Goal: Task Accomplishment & Management: Manage account settings

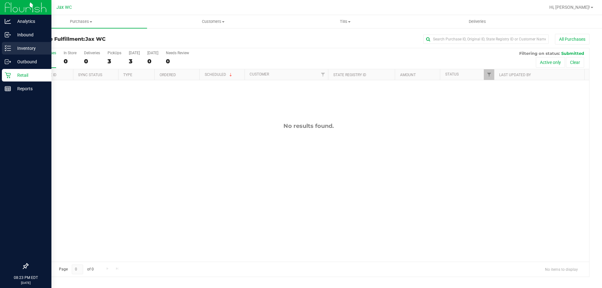
drag, startPoint x: 0, startPoint y: 0, endPoint x: 34, endPoint y: 46, distance: 56.7
click at [34, 46] on p "Inventory" at bounding box center [30, 48] width 38 height 8
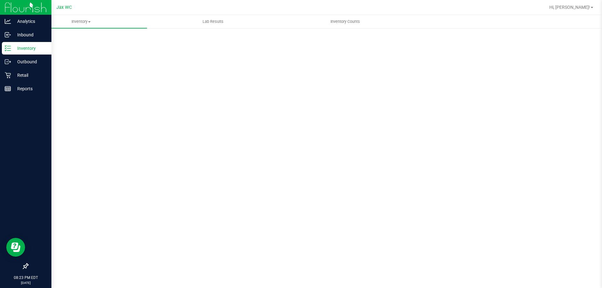
click at [12, 48] on p "Inventory" at bounding box center [30, 48] width 38 height 8
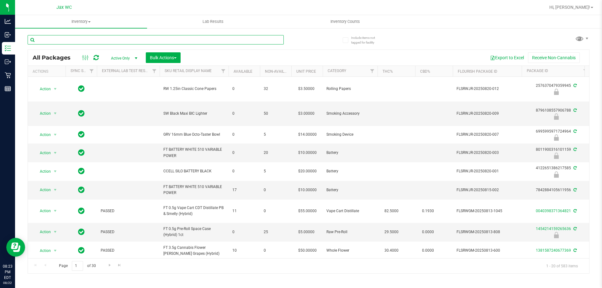
click at [86, 38] on input "text" at bounding box center [156, 39] width 256 height 9
type input "3632334329106249"
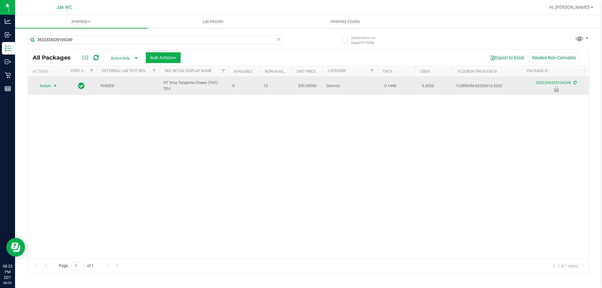
click at [39, 84] on span "Action" at bounding box center [42, 85] width 17 height 9
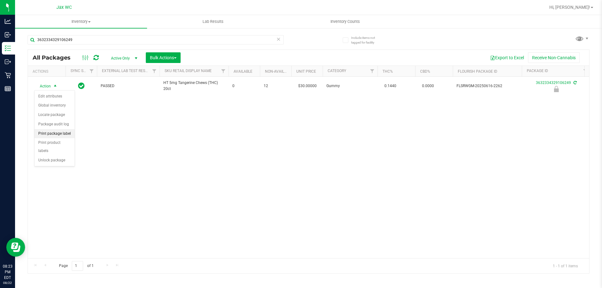
click at [57, 132] on li "Print package label" at bounding box center [54, 133] width 40 height 9
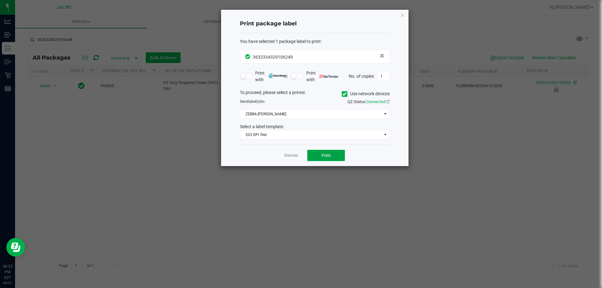
click at [319, 156] on button "Print" at bounding box center [326, 155] width 38 height 11
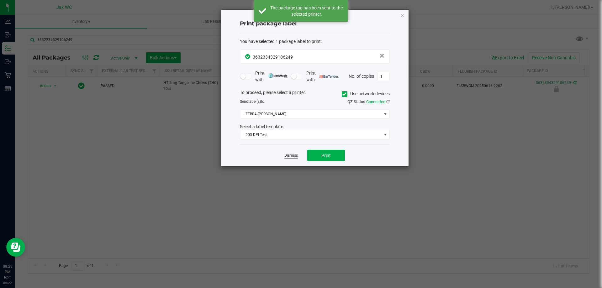
click at [289, 155] on link "Dismiss" at bounding box center [290, 155] width 13 height 5
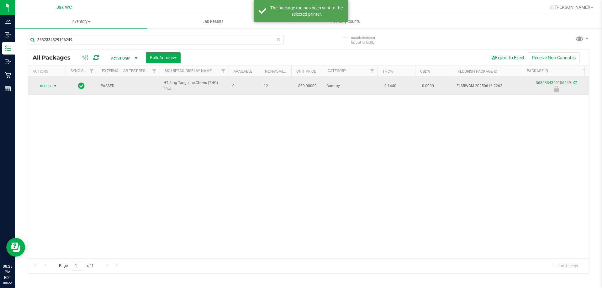
click at [50, 85] on span "Action" at bounding box center [42, 85] width 17 height 9
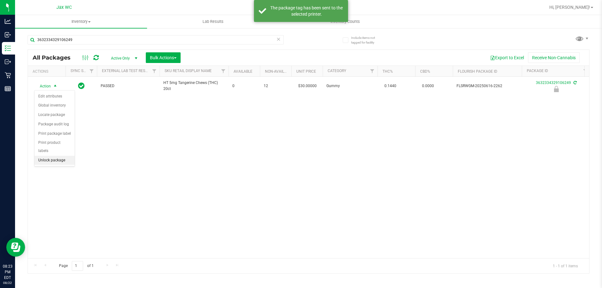
click at [57, 156] on li "Unlock package" at bounding box center [54, 160] width 40 height 9
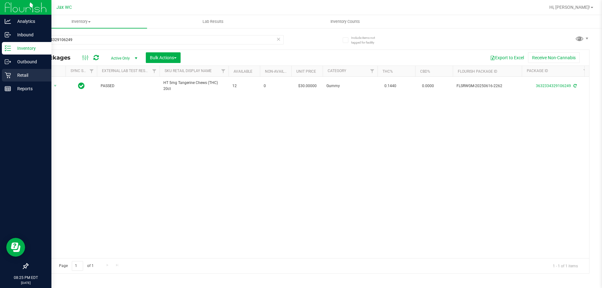
click at [9, 70] on div "Retail" at bounding box center [27, 75] width 50 height 13
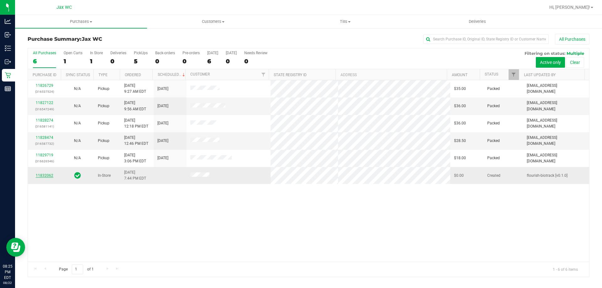
click at [42, 175] on link "11832062" at bounding box center [45, 175] width 18 height 4
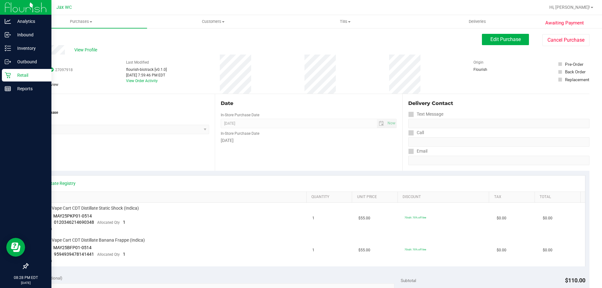
click at [23, 73] on p "Retail" at bounding box center [30, 75] width 38 height 8
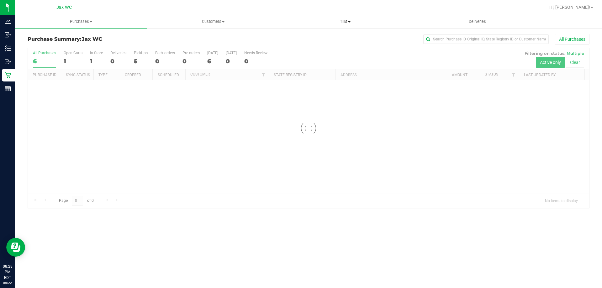
click at [338, 20] on span "Tills" at bounding box center [344, 22] width 131 height 6
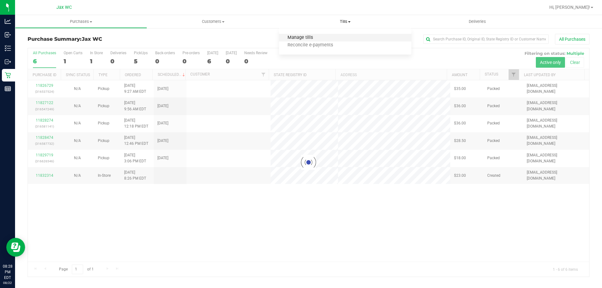
click at [305, 35] on span "Manage tills" at bounding box center [300, 37] width 42 height 5
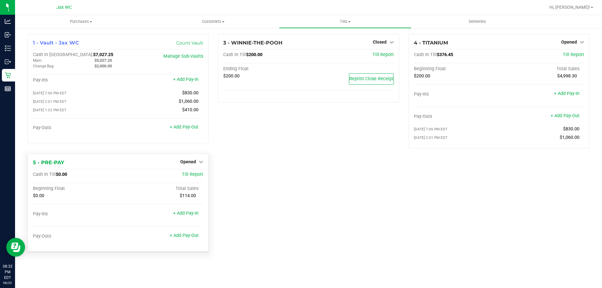
click at [190, 158] on div "5 - PRE-PAY Opened Close Till Cash In Till $0.00 Till Report Beginning Float To…" at bounding box center [118, 203] width 181 height 98
click at [191, 162] on span "Opened" at bounding box center [188, 161] width 16 height 5
click at [193, 173] on link "Close Till" at bounding box center [188, 174] width 17 height 5
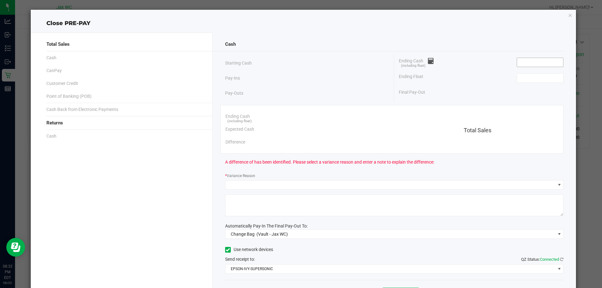
click at [546, 65] on input at bounding box center [540, 62] width 46 height 9
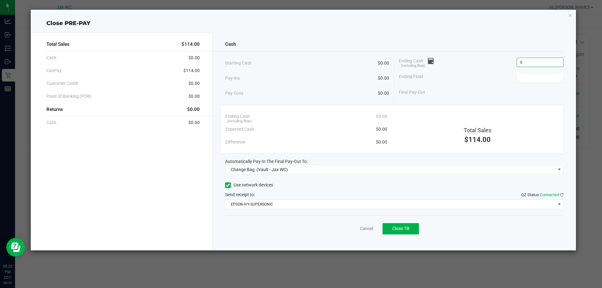
type input "$0.00"
click at [486, 80] on div "Ending Float $0.00" at bounding box center [481, 78] width 164 height 16
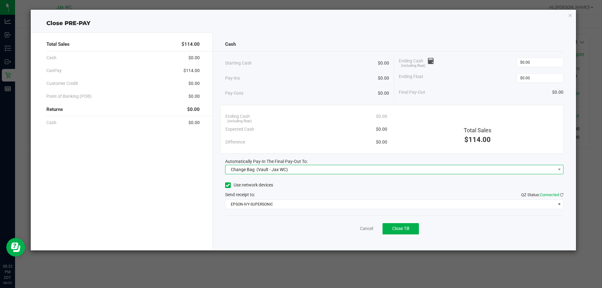
click at [334, 173] on span "Change Bag (Vault - Jax WC)" at bounding box center [390, 169] width 330 height 9
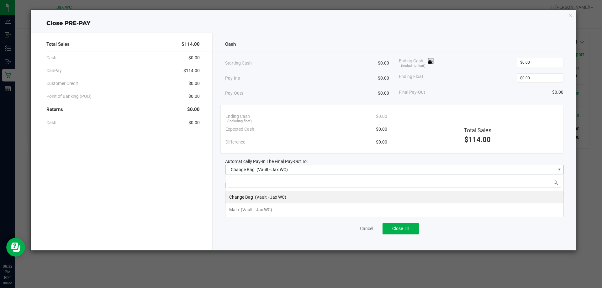
scroll to position [9, 338]
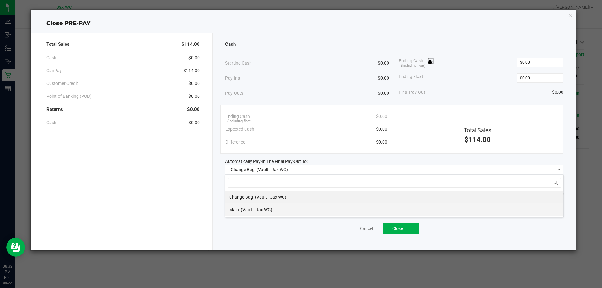
click at [278, 205] on li "Main (Vault - Jax WC)" at bounding box center [394, 209] width 338 height 13
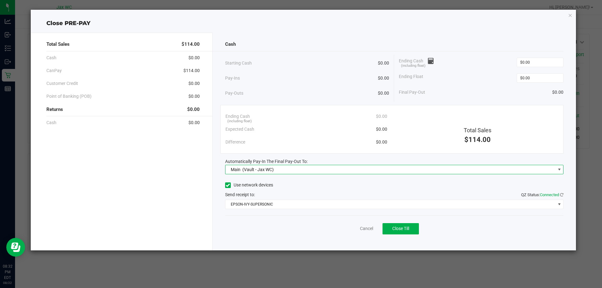
click at [407, 235] on div "Cancel Close Till" at bounding box center [394, 227] width 338 height 24
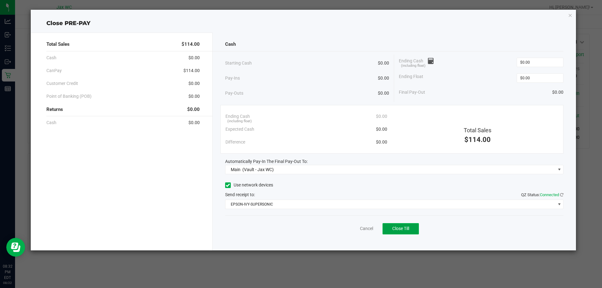
click at [405, 230] on span "Close Till" at bounding box center [400, 228] width 17 height 5
click at [352, 228] on link "Dismiss" at bounding box center [352, 228] width 15 height 7
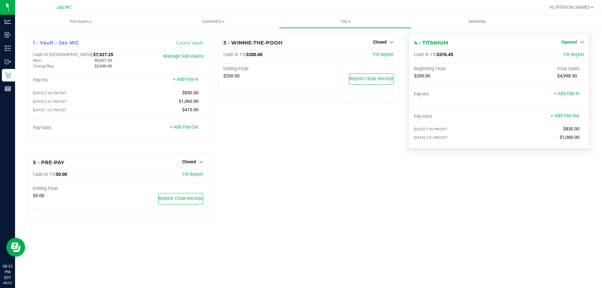
click at [582, 42] on icon at bounding box center [581, 42] width 4 height 4
click at [581, 57] on div "Close Till" at bounding box center [569, 55] width 46 height 8
click at [578, 54] on div "Close Till" at bounding box center [569, 55] width 46 height 8
click at [575, 58] on link "Close Till" at bounding box center [569, 55] width 17 height 5
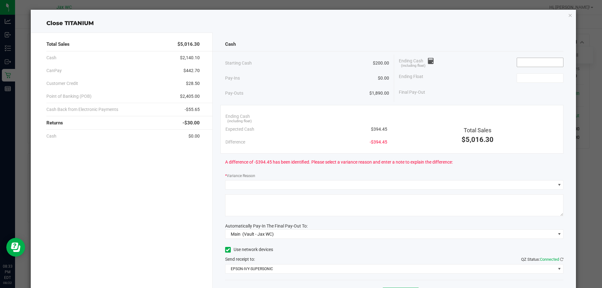
click at [534, 62] on input at bounding box center [540, 62] width 46 height 9
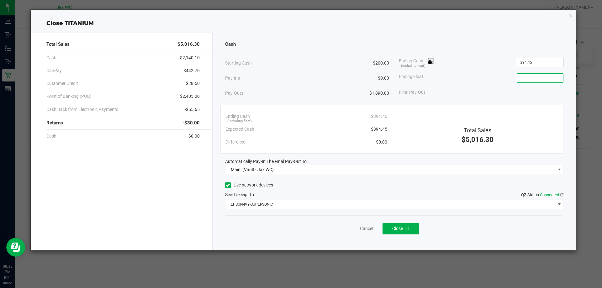
type input "$394.45"
type input "$200.00"
click at [457, 75] on div "Ending Float $200.00" at bounding box center [481, 78] width 164 height 16
click at [410, 230] on button "Close Till" at bounding box center [400, 228] width 36 height 11
click at [360, 191] on div "Send receipt to: QZ Status: Connected" at bounding box center [394, 194] width 338 height 7
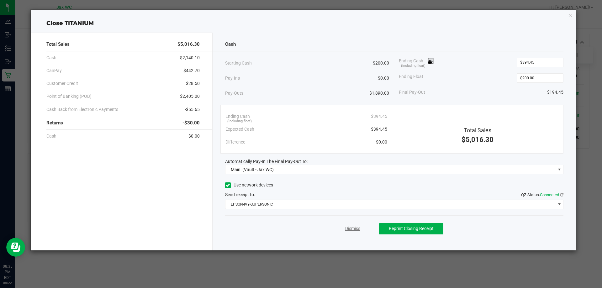
click at [345, 229] on link "Dismiss" at bounding box center [352, 228] width 15 height 7
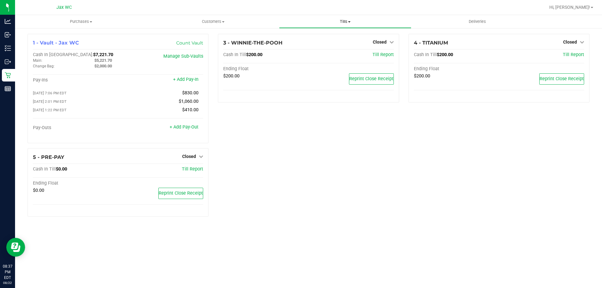
click at [339, 15] on uib-tab-heading "Tills Manage tills Reconcile e-payments" at bounding box center [344, 21] width 131 height 13
click at [321, 43] on span "Reconcile e-payments" at bounding box center [310, 45] width 62 height 5
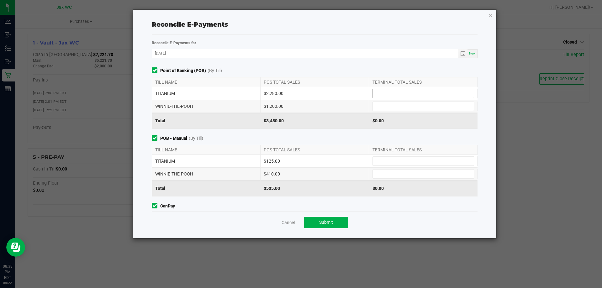
click at [392, 95] on input at bounding box center [423, 93] width 101 height 9
type input "$2,280.00"
click at [394, 110] on input at bounding box center [423, 106] width 101 height 9
type input "$1,200.00"
click at [411, 161] on input at bounding box center [423, 161] width 101 height 9
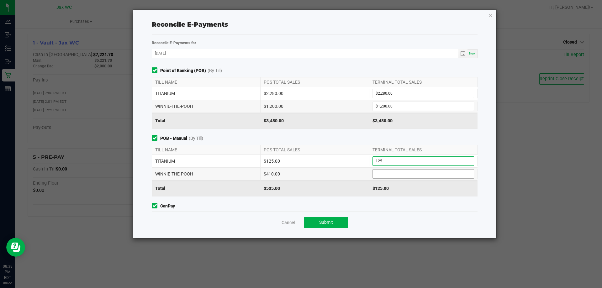
type input "$125.00"
click at [414, 173] on input at bounding box center [423, 173] width 101 height 9
type input "$410.00"
click at [373, 201] on div "Point of Banking (POB) (By Till) TILL NAME POS TOTAL SALES TERMINAL TOTAL SALES…" at bounding box center [314, 139] width 335 height 144
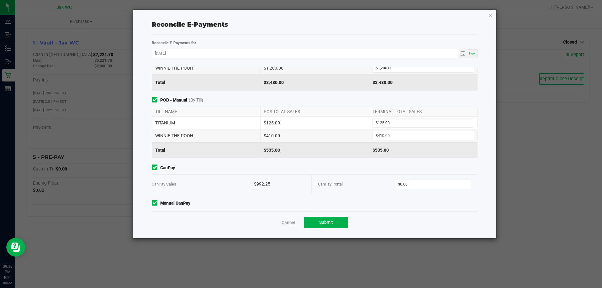
scroll to position [61, 0]
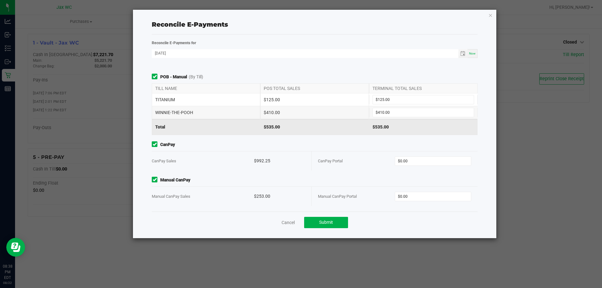
click at [422, 156] on div "CanPay Portal $0.00" at bounding box center [394, 160] width 153 height 19
click at [439, 162] on input "0" at bounding box center [433, 161] width 76 height 9
type input "$992.25"
click at [424, 196] on input "0" at bounding box center [433, 196] width 76 height 9
type input "$253.00"
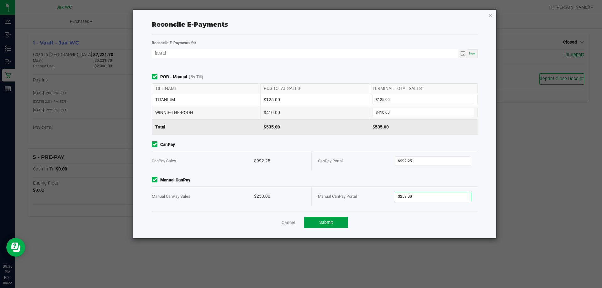
click at [331, 219] on button "Submit" at bounding box center [326, 222] width 44 height 11
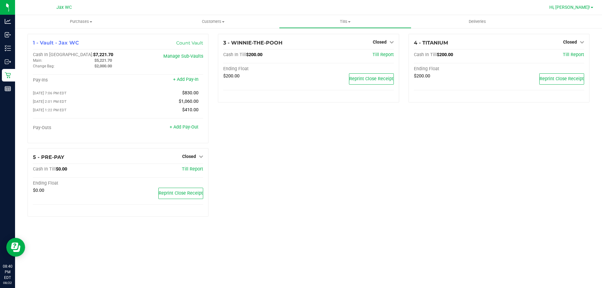
click at [578, 7] on span "Hi, [PERSON_NAME]!" at bounding box center [569, 7] width 41 height 5
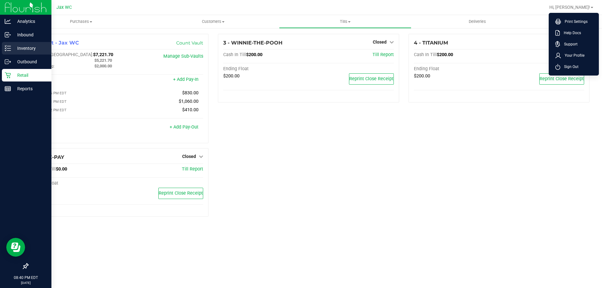
click at [18, 49] on p "Inventory" at bounding box center [30, 48] width 38 height 8
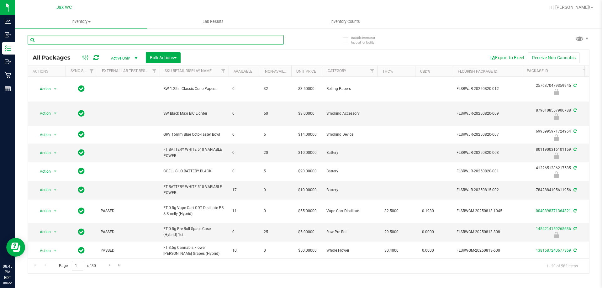
click at [133, 39] on input "text" at bounding box center [156, 39] width 256 height 9
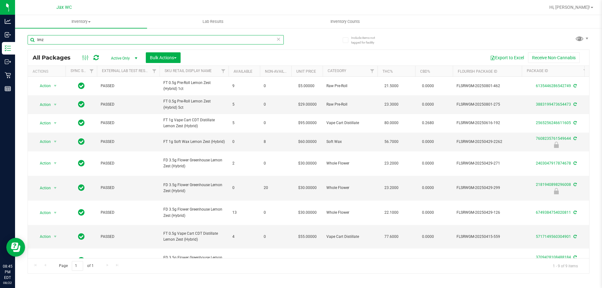
drag, startPoint x: 34, startPoint y: 41, endPoint x: 28, endPoint y: 40, distance: 5.7
click at [30, 42] on input "lmz" at bounding box center [156, 39] width 256 height 9
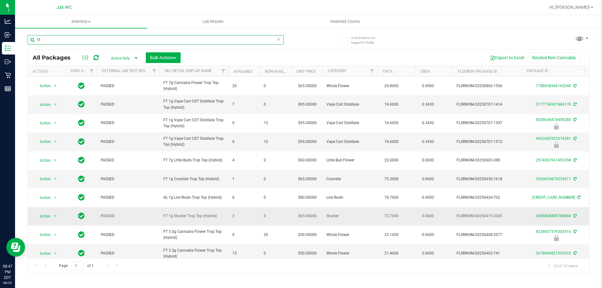
type input "t"
type input "atm"
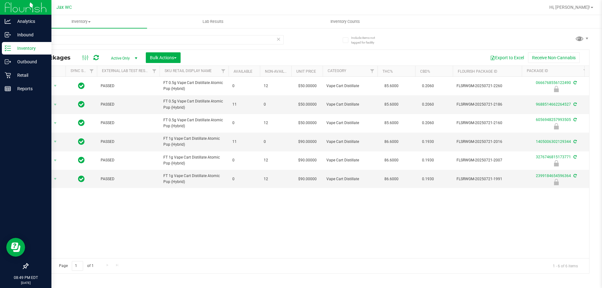
click at [20, 49] on p "Inventory" at bounding box center [30, 48] width 38 height 8
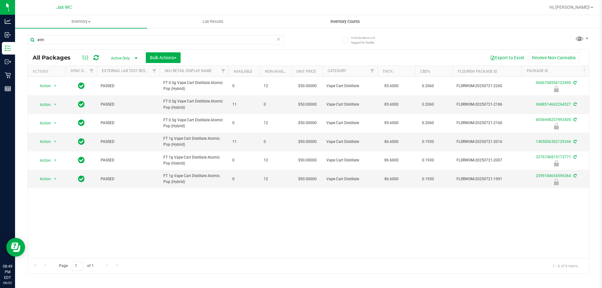
click at [345, 19] on span "Inventory Counts" at bounding box center [345, 22] width 46 height 6
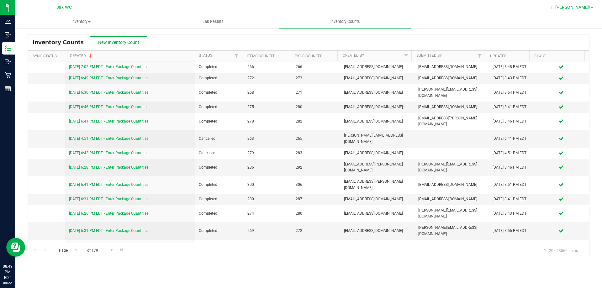
click at [582, 8] on span "Hi, [PERSON_NAME]!" at bounding box center [569, 7] width 41 height 5
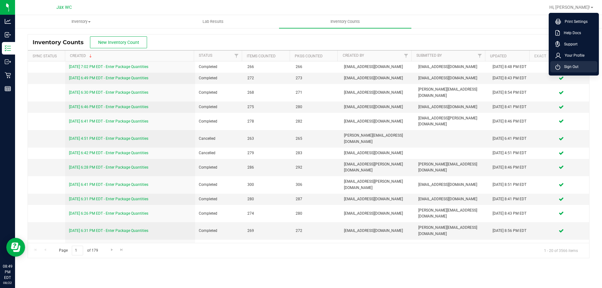
click at [564, 71] on li "Sign Out" at bounding box center [573, 66] width 47 height 11
